Goal: Find specific page/section: Find specific page/section

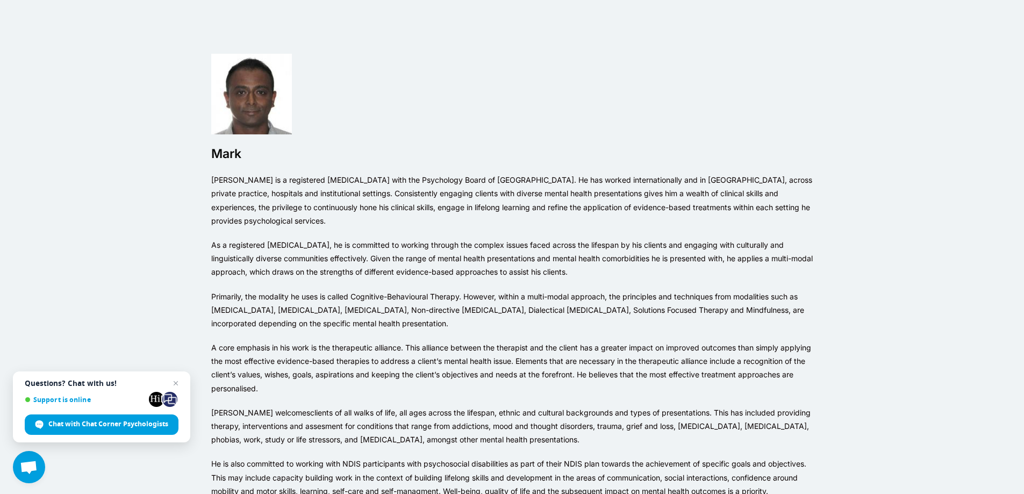
scroll to position [108, 0]
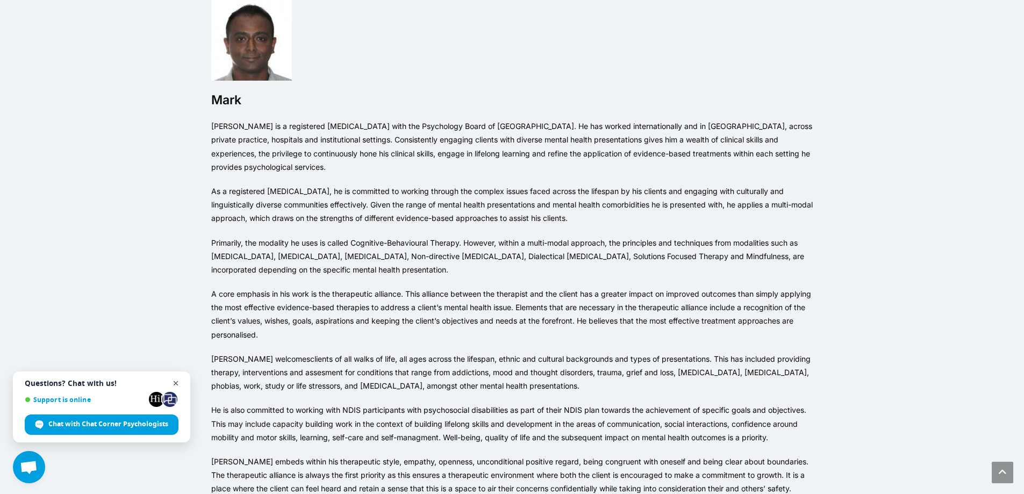
click at [177, 380] on span "Close chat" at bounding box center [175, 383] width 13 height 13
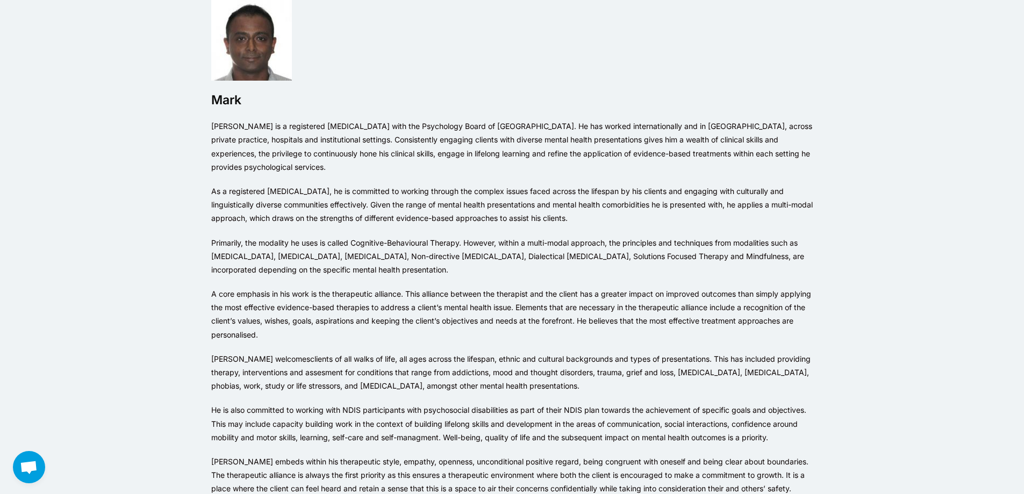
scroll to position [0, 0]
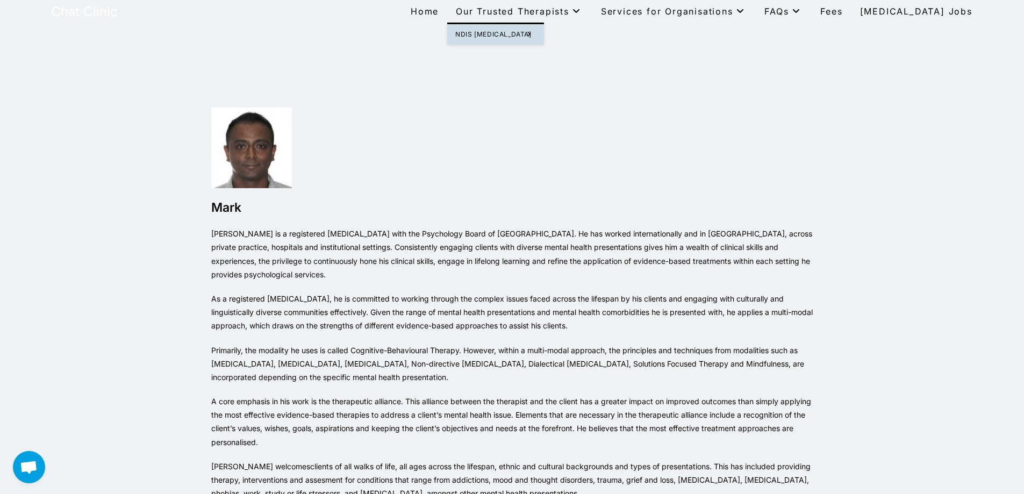
click at [584, 12] on icon at bounding box center [576, 11] width 15 height 9
